Goal: Task Accomplishment & Management: Complete application form

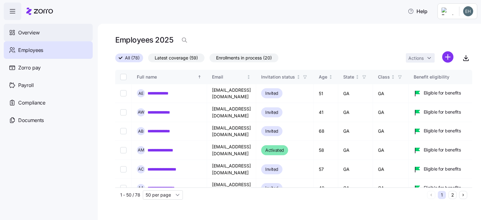
click at [29, 33] on span "Overview" at bounding box center [28, 33] width 21 height 8
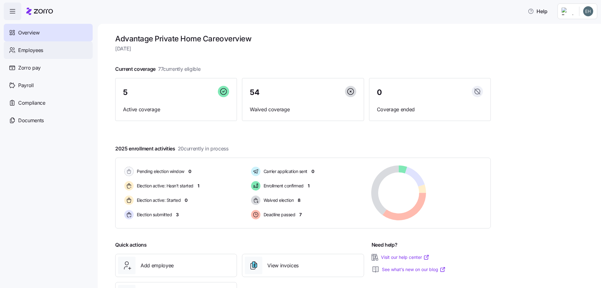
click at [39, 53] on span "Employees" at bounding box center [30, 50] width 25 height 8
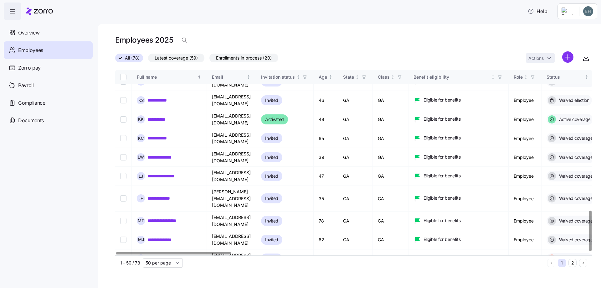
scroll to position [643, 0]
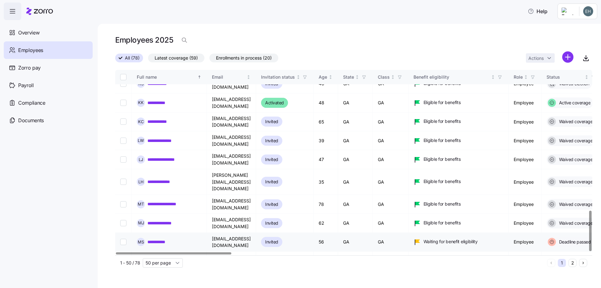
click at [123, 220] on input "Select record 41" at bounding box center [123, 241] width 6 height 6
checkbox input "true"
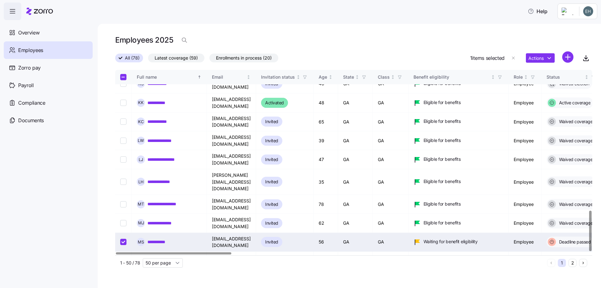
click at [156, 220] on link "**********" at bounding box center [160, 241] width 26 height 6
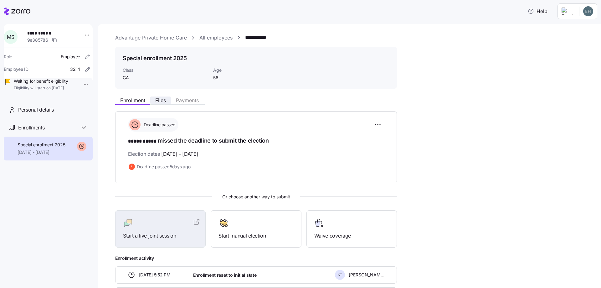
click at [160, 101] on span "Files" at bounding box center [160, 100] width 11 height 5
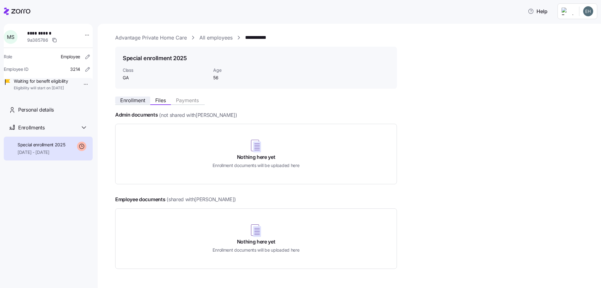
click at [131, 99] on span "Enrollment" at bounding box center [132, 100] width 25 height 5
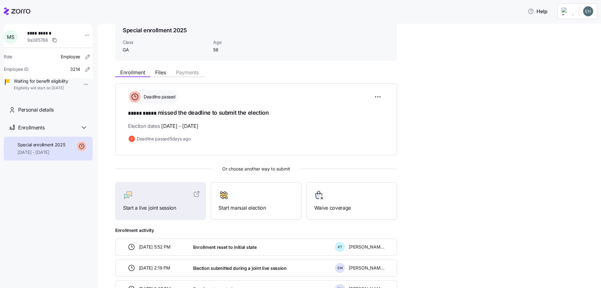
scroll to position [63, 0]
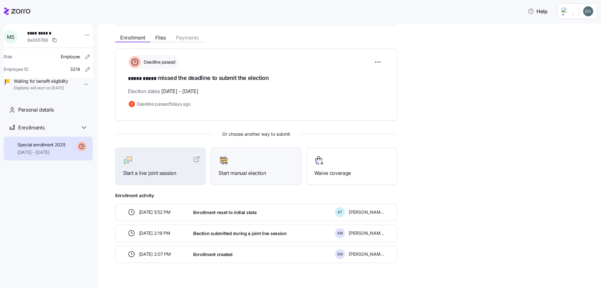
click at [246, 170] on span "Start manual election" at bounding box center [255, 173] width 75 height 8
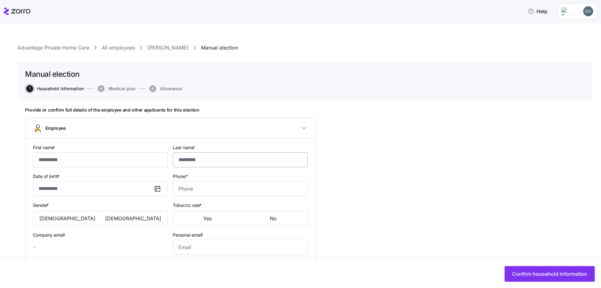
type input "*****"
type input "chinatraveguide2025@gmail.com"
type input "chinatravelguide2025@gmail.com"
type input "**********"
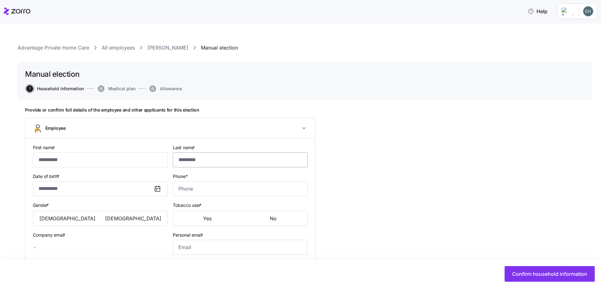
checkbox input "true"
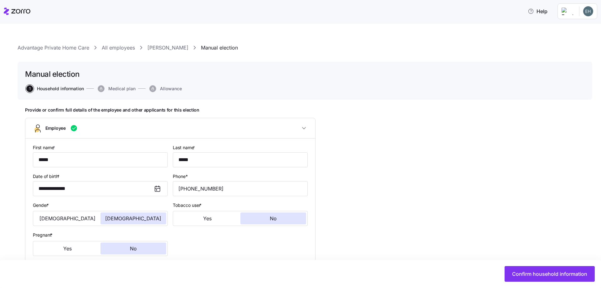
type input "**********"
type input "(678) 893-2411"
type input "US citizen"
type input "Single"
type input "Full time"
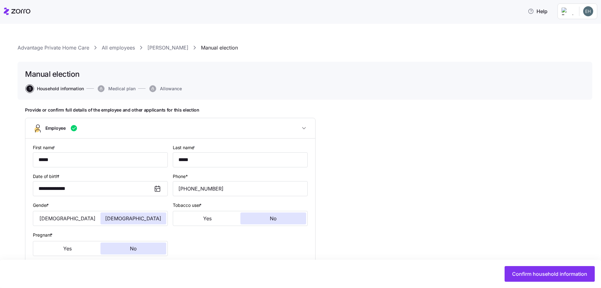
type input "Hourly"
type input "GA"
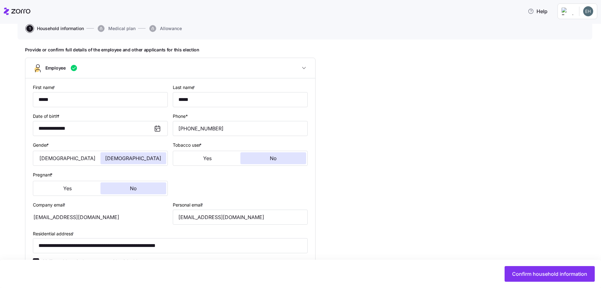
scroll to position [63, 0]
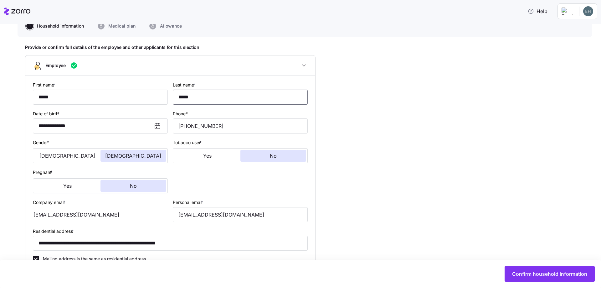
click at [199, 99] on input "*****" at bounding box center [240, 97] width 135 height 15
type input "******"
click at [134, 159] on button "Female" at bounding box center [133, 156] width 66 height 12
click at [275, 160] on button "No" at bounding box center [273, 156] width 66 height 12
click at [139, 186] on button "No" at bounding box center [133, 186] width 66 height 12
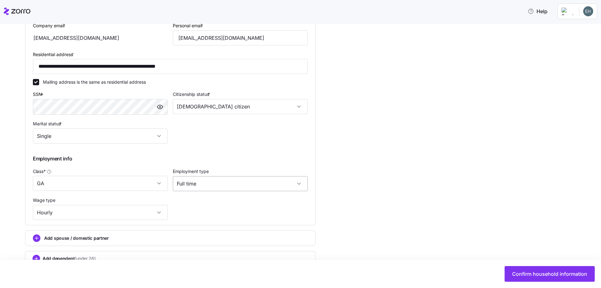
scroll to position [256, 0]
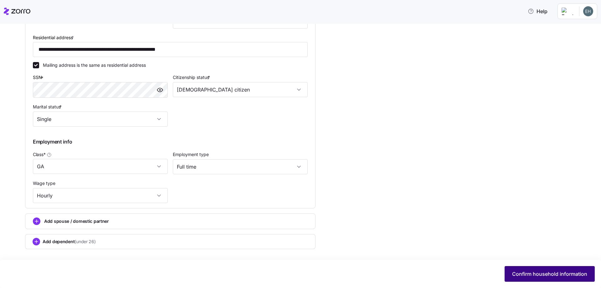
click at [480, 220] on span "Confirm household information" at bounding box center [549, 274] width 75 height 8
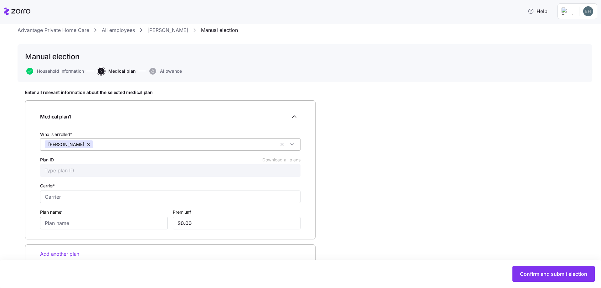
scroll to position [32, 0]
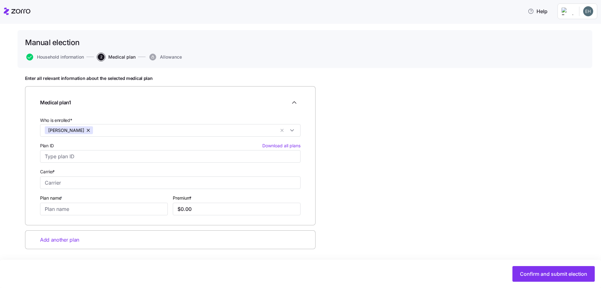
click at [66, 220] on span "Add another plan" at bounding box center [59, 240] width 39 height 8
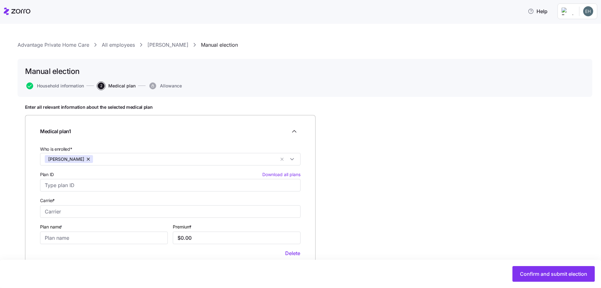
scroll to position [2, 0]
click at [285, 176] on span "Download all plans" at bounding box center [281, 175] width 38 height 6
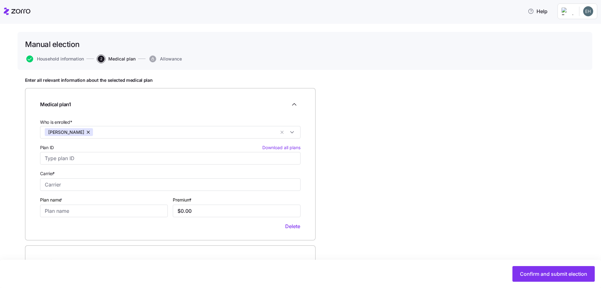
scroll to position [0, 0]
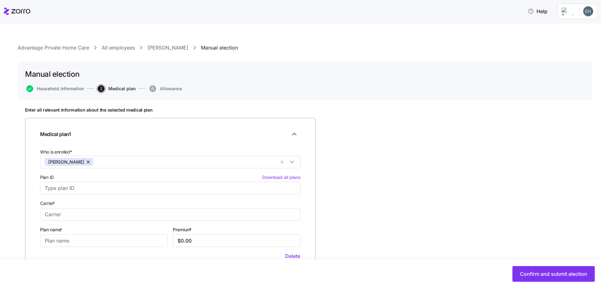
click at [166, 88] on span "Allowance" at bounding box center [171, 88] width 22 height 4
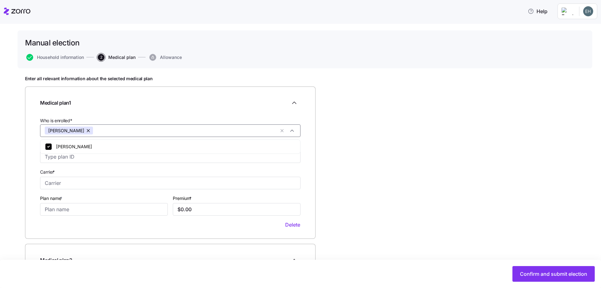
click at [258, 132] on input "Who is enrolled*" at bounding box center [185, 130] width 179 height 8
click at [85, 145] on div "Marim Staggs" at bounding box center [170, 147] width 251 height 8
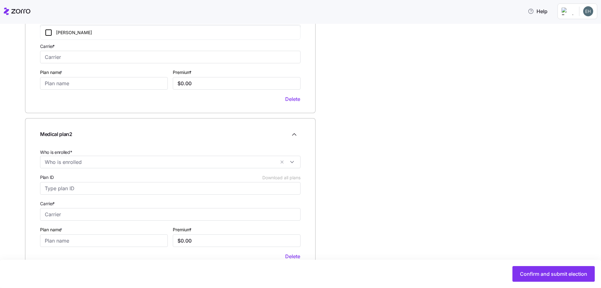
scroll to position [182, 0]
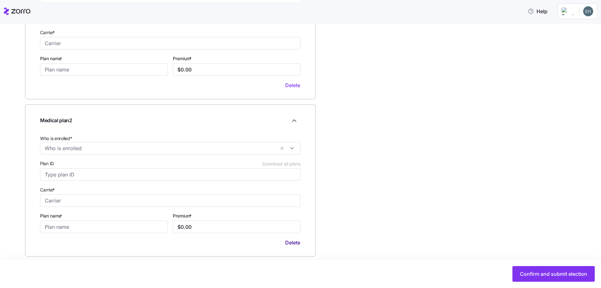
click at [293, 220] on span "Delete" at bounding box center [292, 242] width 15 height 8
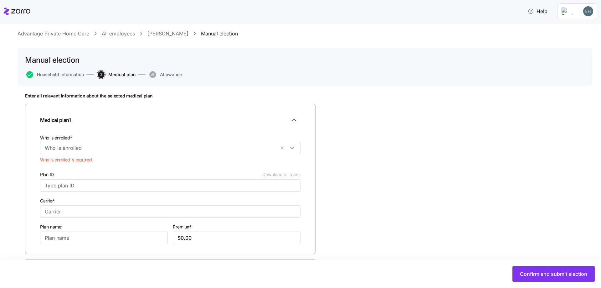
scroll to position [0, 0]
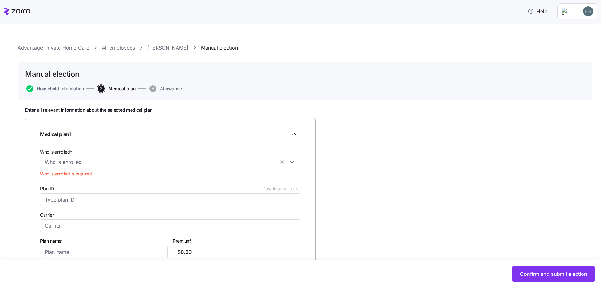
click at [168, 49] on link "Marim Staggs" at bounding box center [167, 48] width 41 height 8
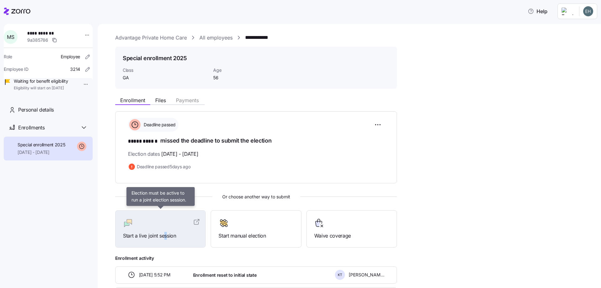
click at [166, 220] on span "Start a live joint session" at bounding box center [160, 236] width 75 height 8
click at [184, 220] on div at bounding box center [160, 223] width 75 height 10
click at [194, 220] on icon at bounding box center [196, 222] width 4 height 4
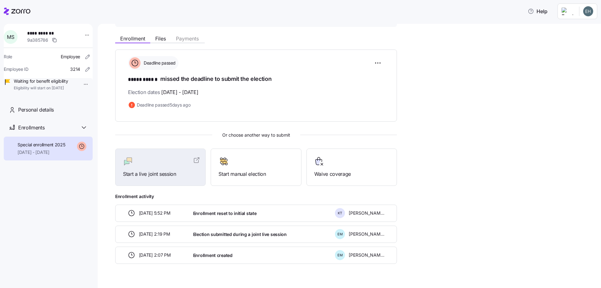
scroll to position [63, 0]
click at [341, 211] on span "K T" at bounding box center [340, 211] width 4 height 3
drag, startPoint x: 236, startPoint y: 213, endPoint x: 211, endPoint y: 207, distance: 25.1
click at [235, 213] on span "Enrollment reset to initial state" at bounding box center [225, 212] width 64 height 6
click at [147, 209] on span "09/05/2025 5:52 PM" at bounding box center [155, 212] width 32 height 6
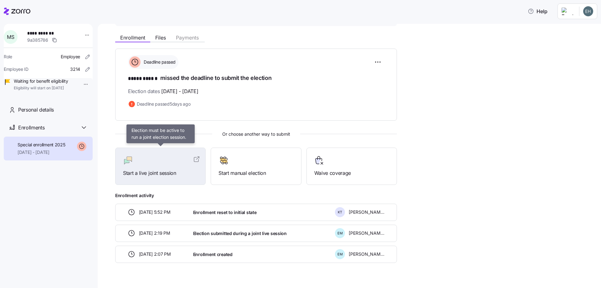
click at [162, 163] on div at bounding box center [160, 160] width 75 height 10
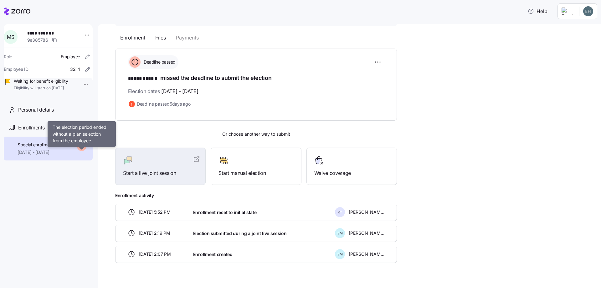
click at [80, 151] on icon at bounding box center [81, 145] width 9 height 9
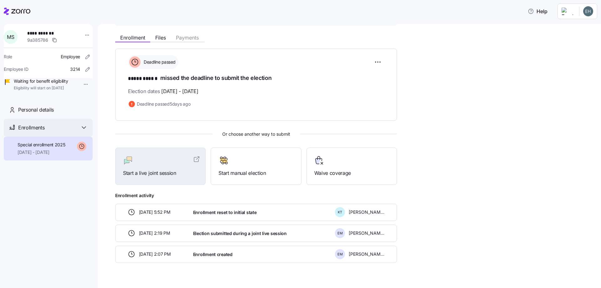
click at [83, 131] on icon at bounding box center [84, 128] width 8 height 8
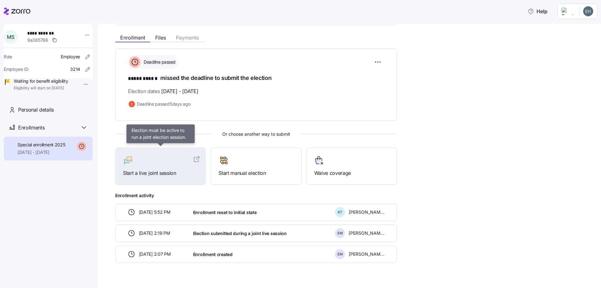
click at [159, 167] on div "Start a live joint session" at bounding box center [160, 166] width 75 height 22
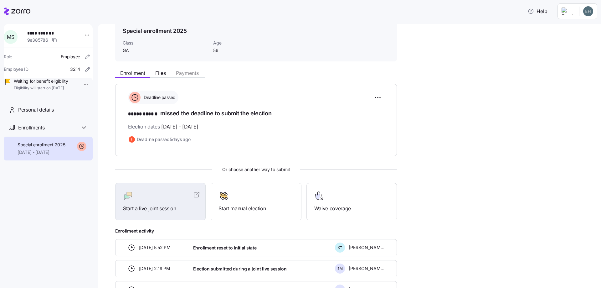
scroll to position [0, 0]
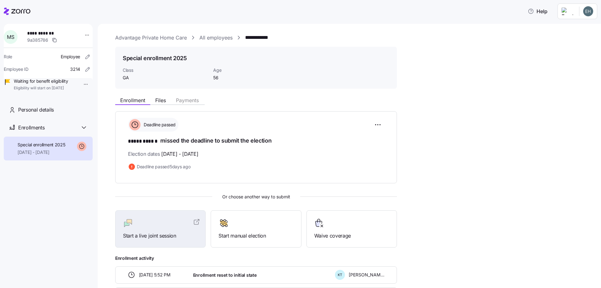
click at [68, 91] on span "Eligibility will start on 10/01/2025" at bounding box center [41, 87] width 54 height 5
click at [84, 35] on html "**********" at bounding box center [300, 142] width 601 height 284
click at [127, 21] on html "**********" at bounding box center [300, 142] width 601 height 284
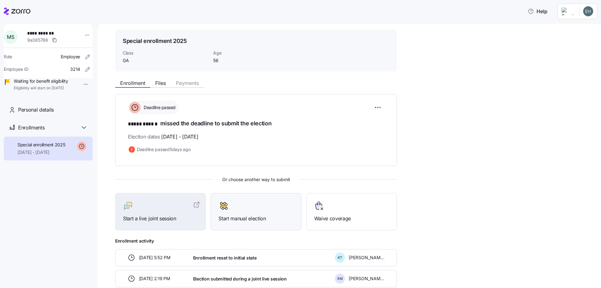
scroll to position [63, 0]
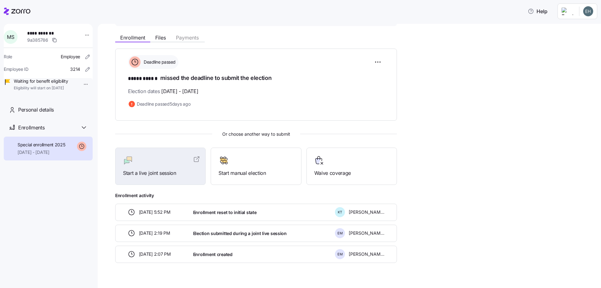
click at [259, 212] on div "Enrollment reset to initial state" at bounding box center [262, 212] width 142 height 13
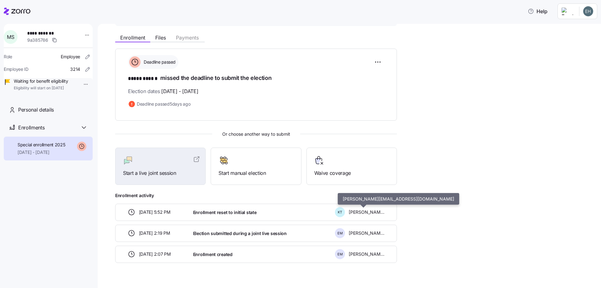
click at [365, 213] on span "Kevin Thomas" at bounding box center [367, 212] width 36 height 6
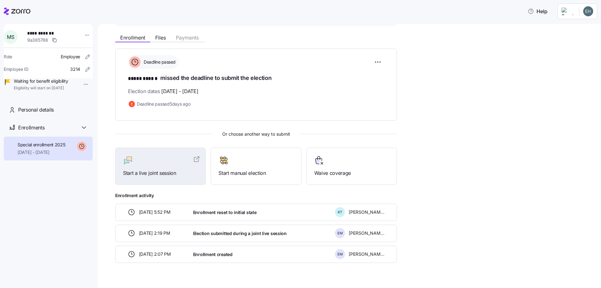
scroll to position [0, 0]
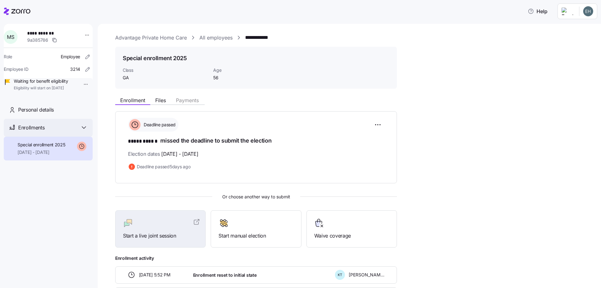
click at [83, 128] on icon at bounding box center [84, 127] width 4 height 2
click at [54, 114] on div "Personal details" at bounding box center [52, 110] width 69 height 8
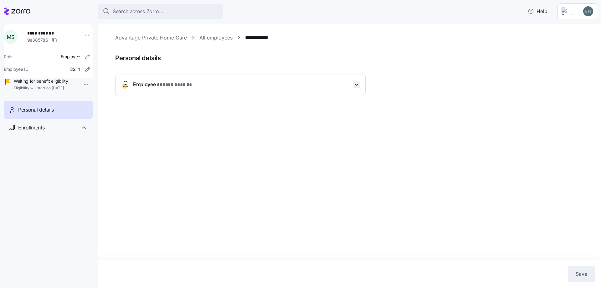
click at [358, 85] on icon "button" at bounding box center [356, 84] width 6 height 6
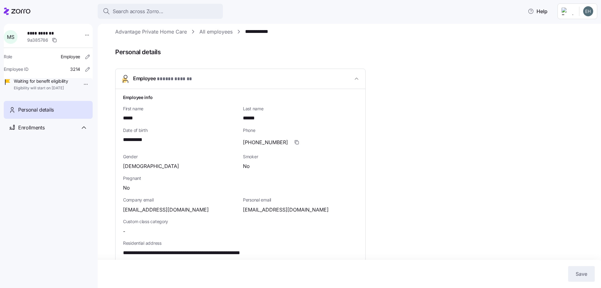
scroll to position [2, 0]
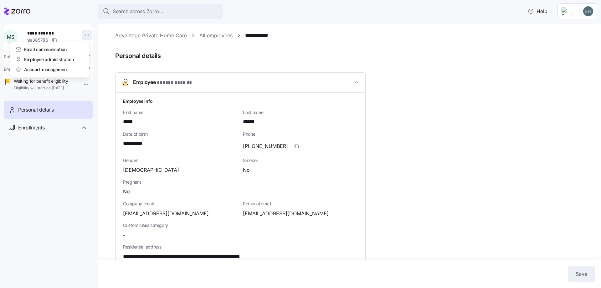
click at [84, 35] on html "**********" at bounding box center [300, 142] width 601 height 284
click at [83, 34] on html "**********" at bounding box center [300, 142] width 601 height 284
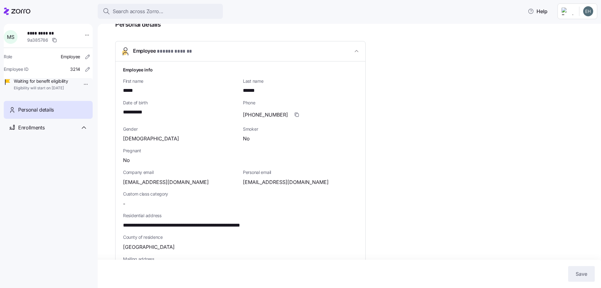
scroll to position [0, 0]
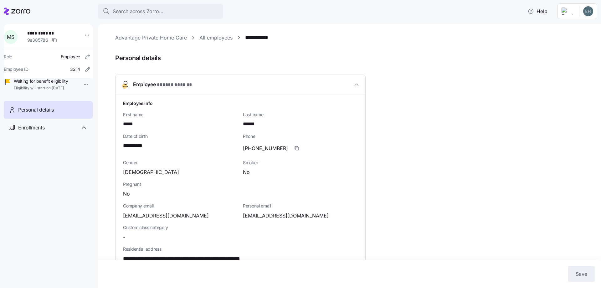
click at [184, 82] on span "* ***** ****** *" at bounding box center [174, 85] width 35 height 8
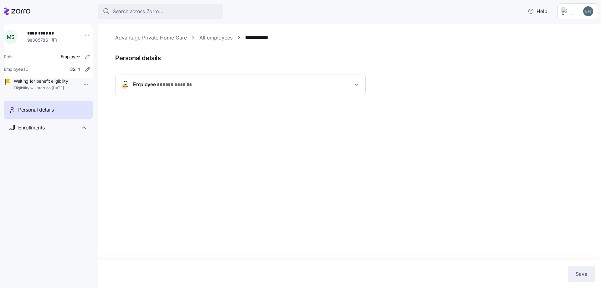
click at [183, 84] on span "* ***** ****** *" at bounding box center [174, 85] width 35 height 8
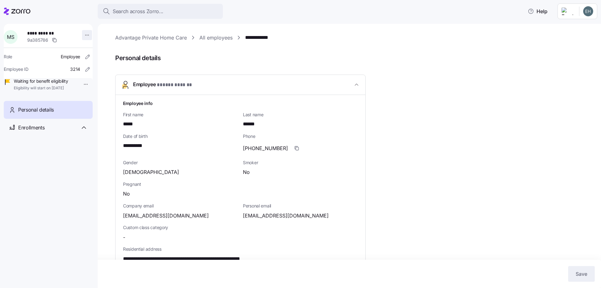
click at [85, 36] on html "**********" at bounding box center [300, 142] width 601 height 284
click at [41, 120] on html "**********" at bounding box center [300, 142] width 601 height 284
click at [44, 114] on span "Personal details" at bounding box center [36, 110] width 36 height 8
click at [45, 114] on span "Personal details" at bounding box center [36, 110] width 36 height 8
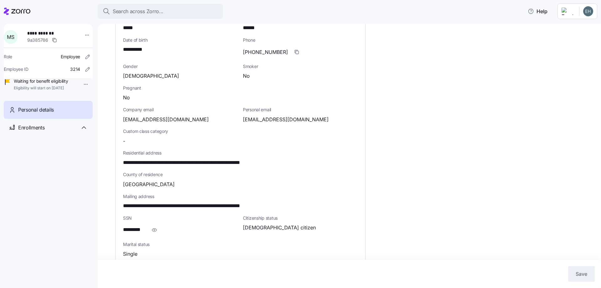
scroll to position [65, 0]
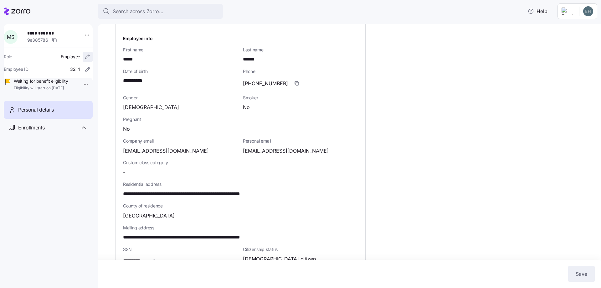
click at [84, 57] on icon "button" at bounding box center [87, 57] width 6 height 6
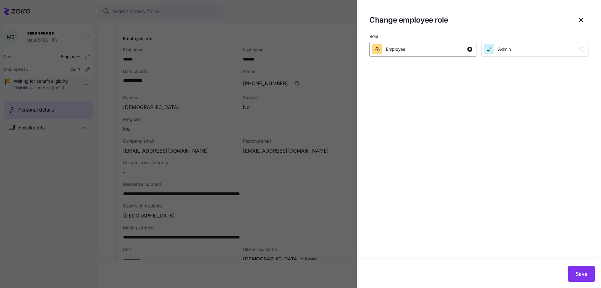
click at [468, 51] on div "button" at bounding box center [469, 49] width 5 height 5
click at [480, 48] on div "Admin" at bounding box center [534, 49] width 100 height 10
click at [469, 50] on div "button" at bounding box center [469, 49] width 5 height 5
drag, startPoint x: 585, startPoint y: 22, endPoint x: 552, endPoint y: 23, distance: 32.9
click at [480, 22] on span "button" at bounding box center [581, 20] width 14 height 14
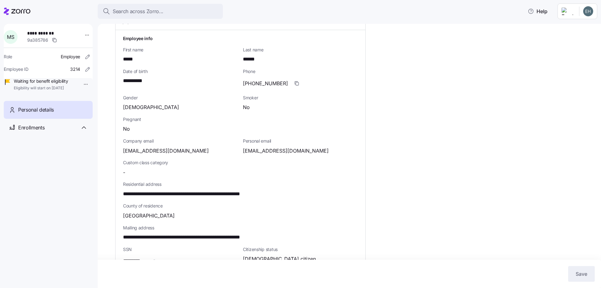
click at [14, 37] on span "M S" at bounding box center [10, 36] width 7 height 5
click at [84, 34] on html "**********" at bounding box center [300, 142] width 601 height 284
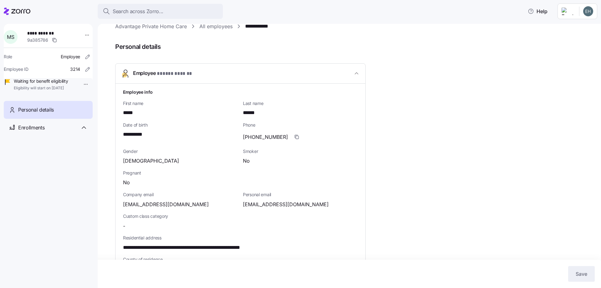
scroll to position [0, 0]
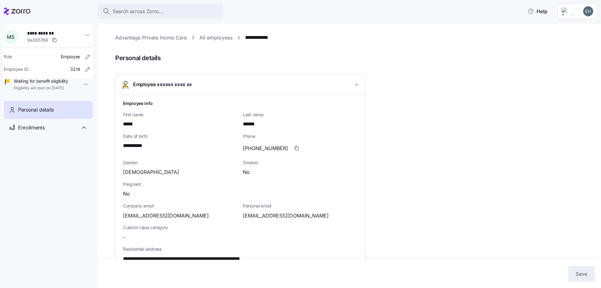
drag, startPoint x: 598, startPoint y: 73, endPoint x: 258, endPoint y: 35, distance: 342.0
click at [480, 8] on html "**********" at bounding box center [300, 142] width 601 height 284
click at [39, 131] on div "Enrollments" at bounding box center [48, 128] width 89 height 18
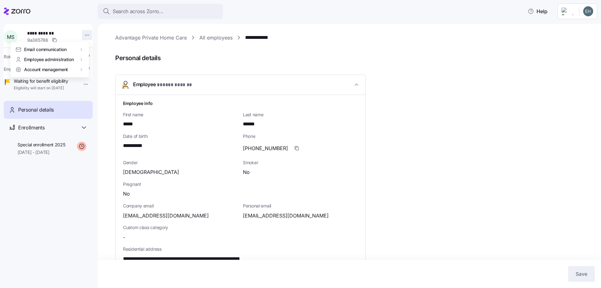
click at [86, 35] on html "**********" at bounding box center [300, 142] width 601 height 284
